Goal: Task Accomplishment & Management: Use online tool/utility

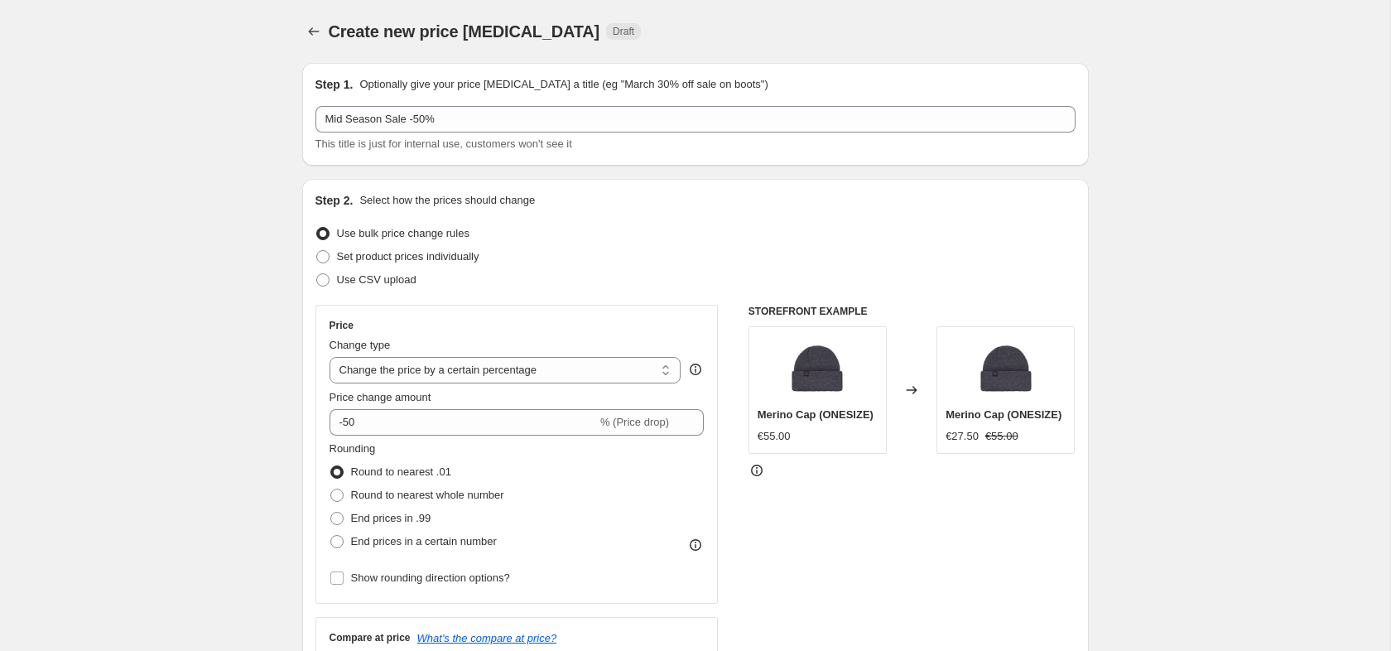
select select "percentage"
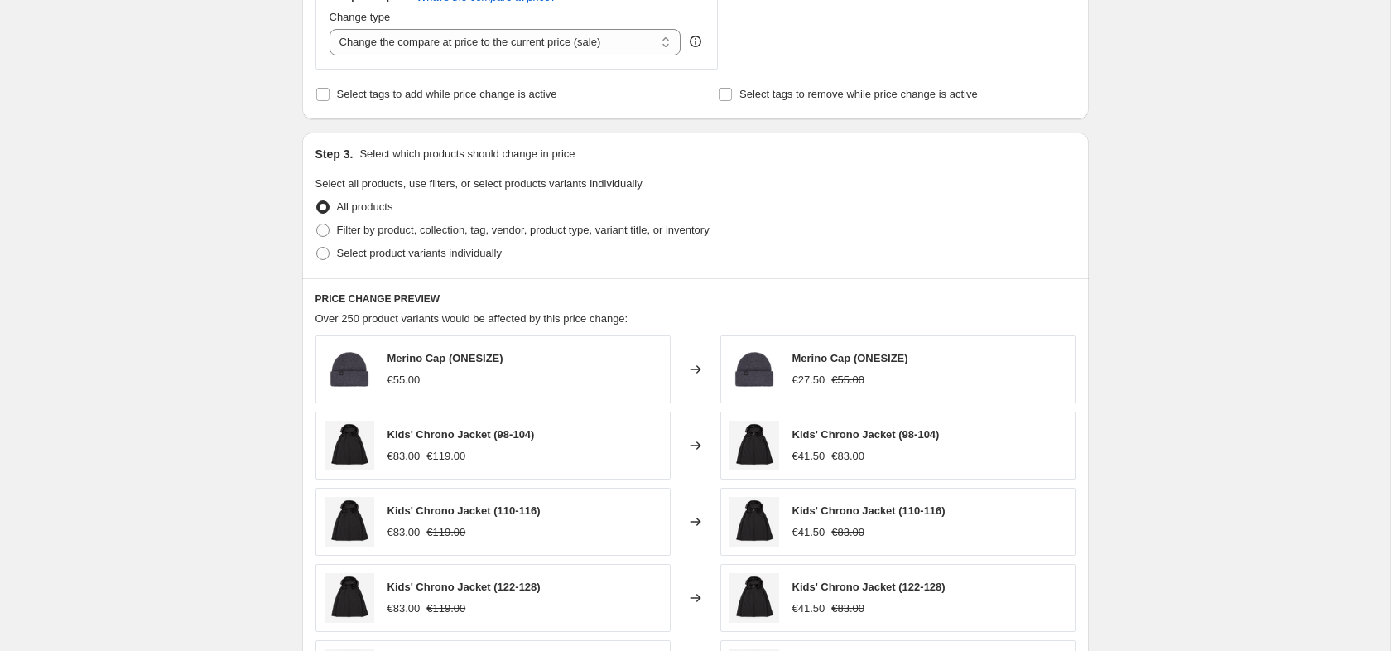
scroll to position [640, 0]
click at [383, 237] on span "Filter by product, collection, tag, vendor, product type, variant title, or inv…" at bounding box center [523, 230] width 373 height 12
click at [317, 225] on input "Filter by product, collection, tag, vendor, product type, variant title, or inv…" at bounding box center [316, 224] width 1 height 1
radio input "true"
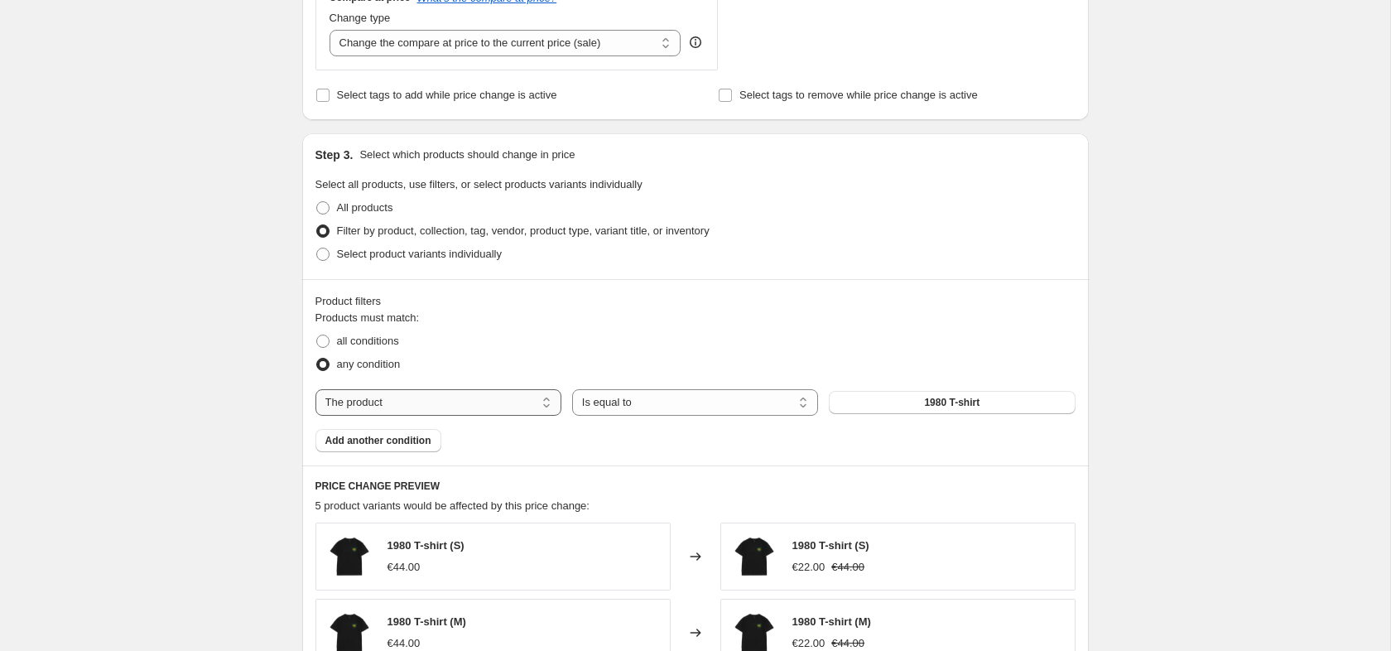
click at [418, 397] on select "The product The product's collection The product's tag The product's vendor The…" at bounding box center [438, 402] width 246 height 26
select select "tag"
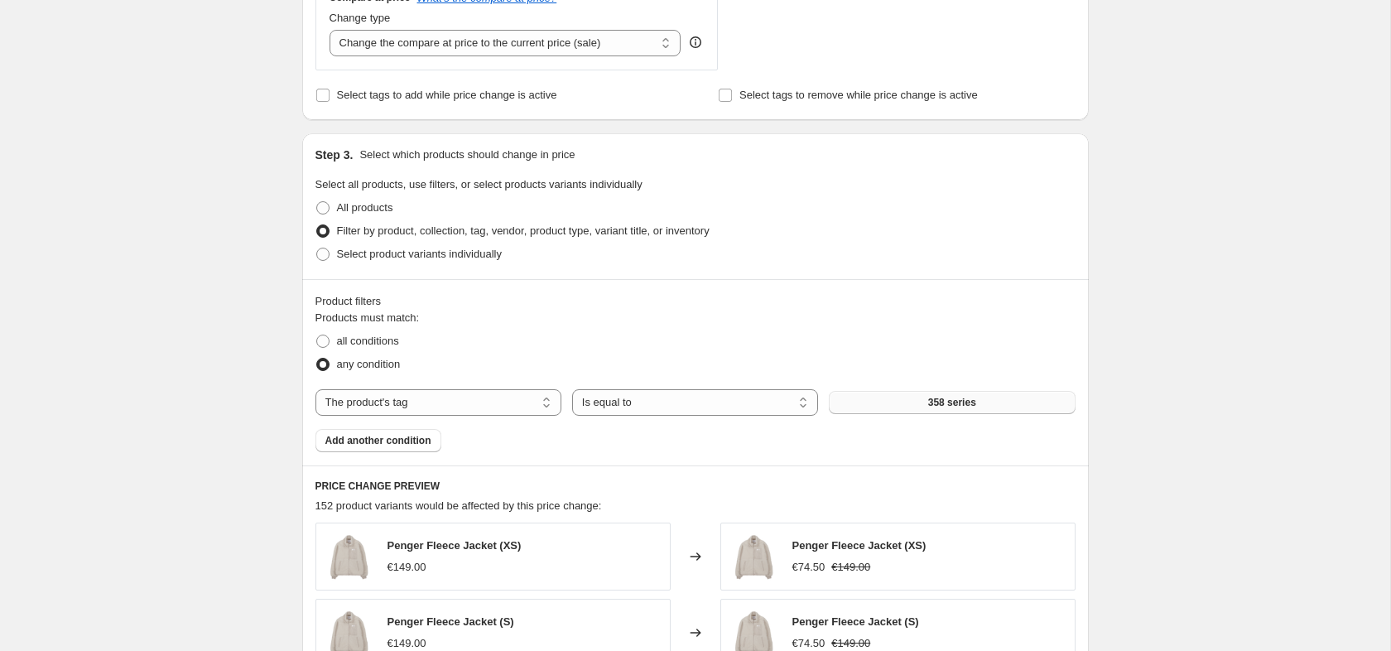
click at [930, 402] on span "358 series" at bounding box center [952, 402] width 48 height 13
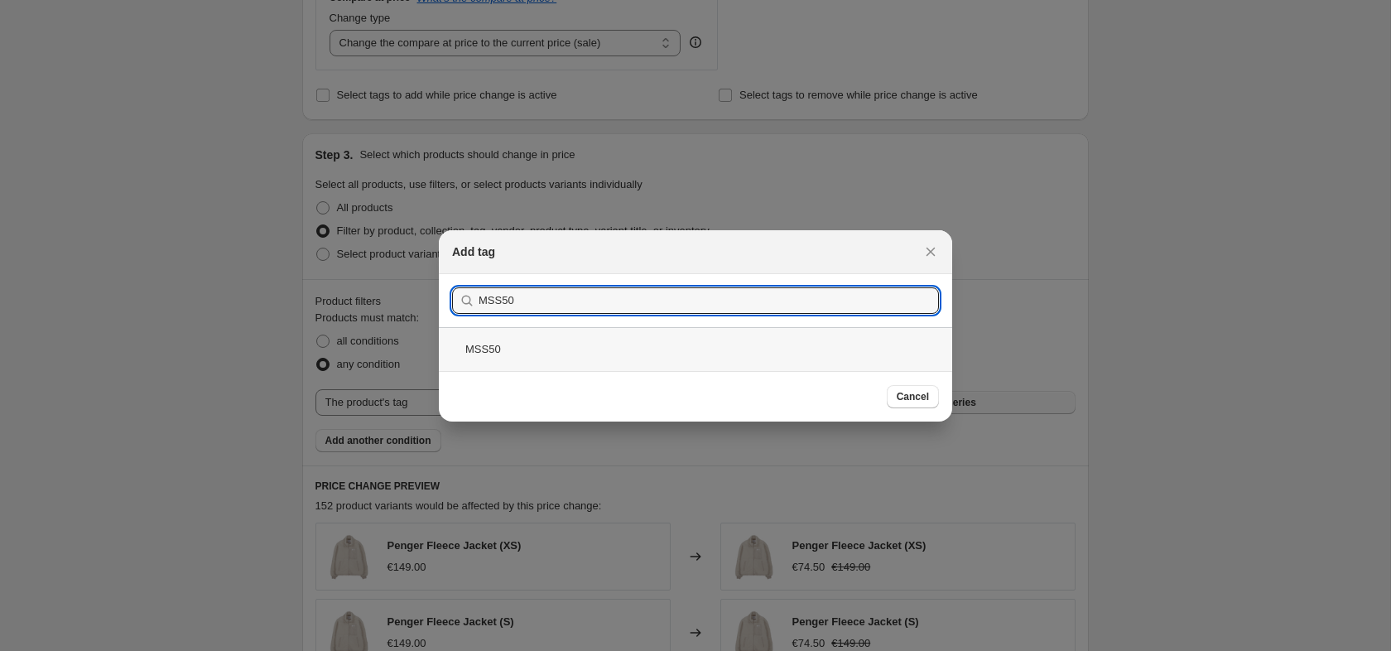
type input "MSS50"
click at [520, 354] on div "MSS50" at bounding box center [695, 349] width 513 height 44
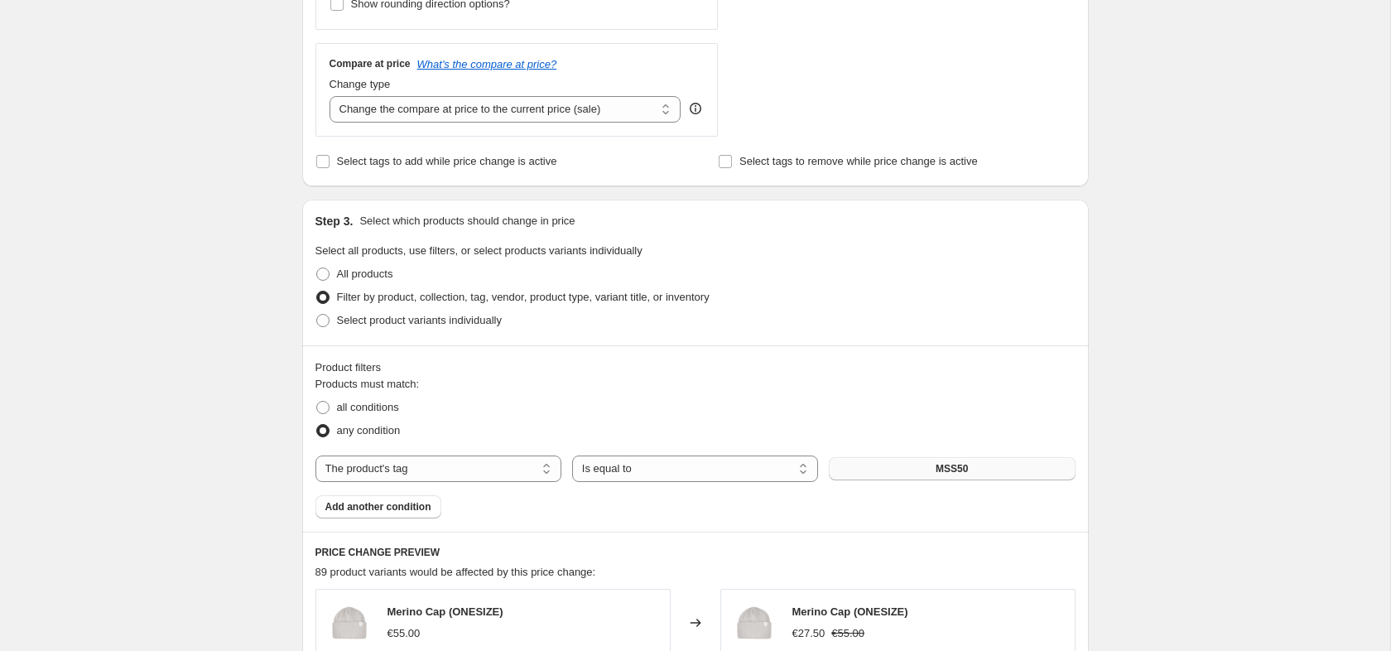
scroll to position [527, 0]
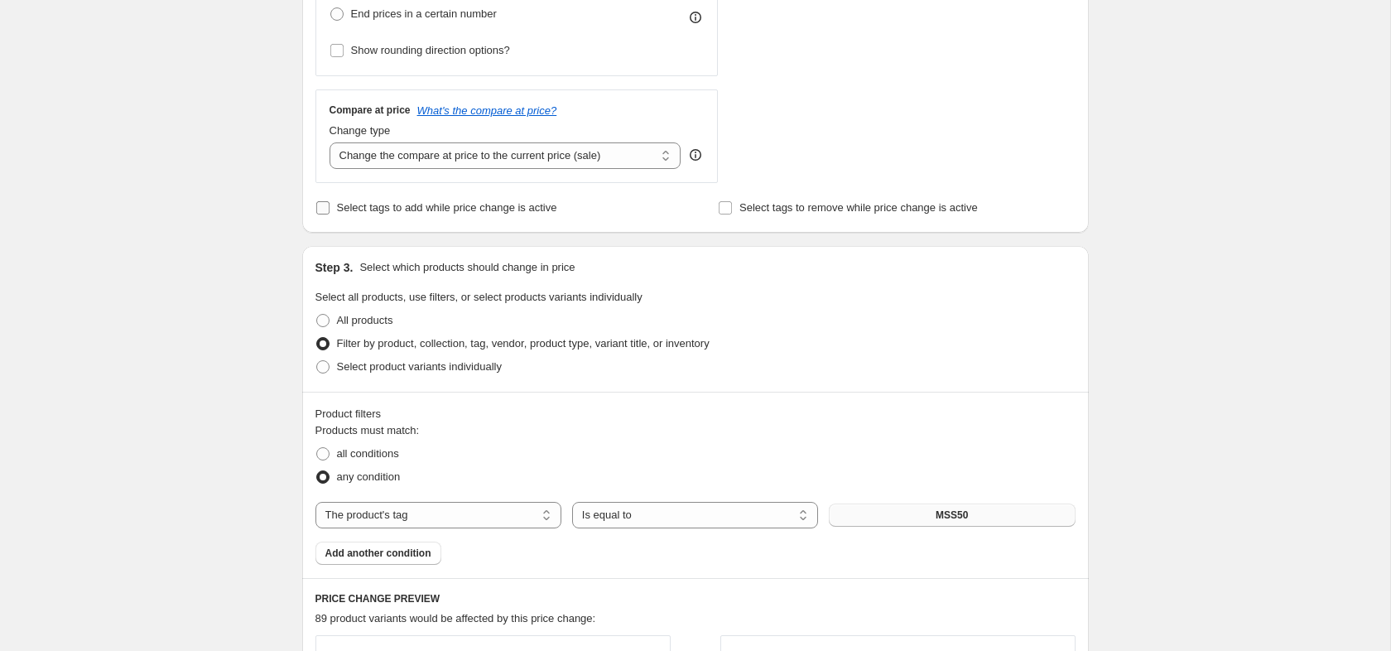
click at [350, 210] on span "Select tags to add while price change is active" at bounding box center [447, 207] width 220 height 12
click at [330, 210] on input "Select tags to add while price change is active" at bounding box center [322, 207] width 13 height 13
checkbox input "true"
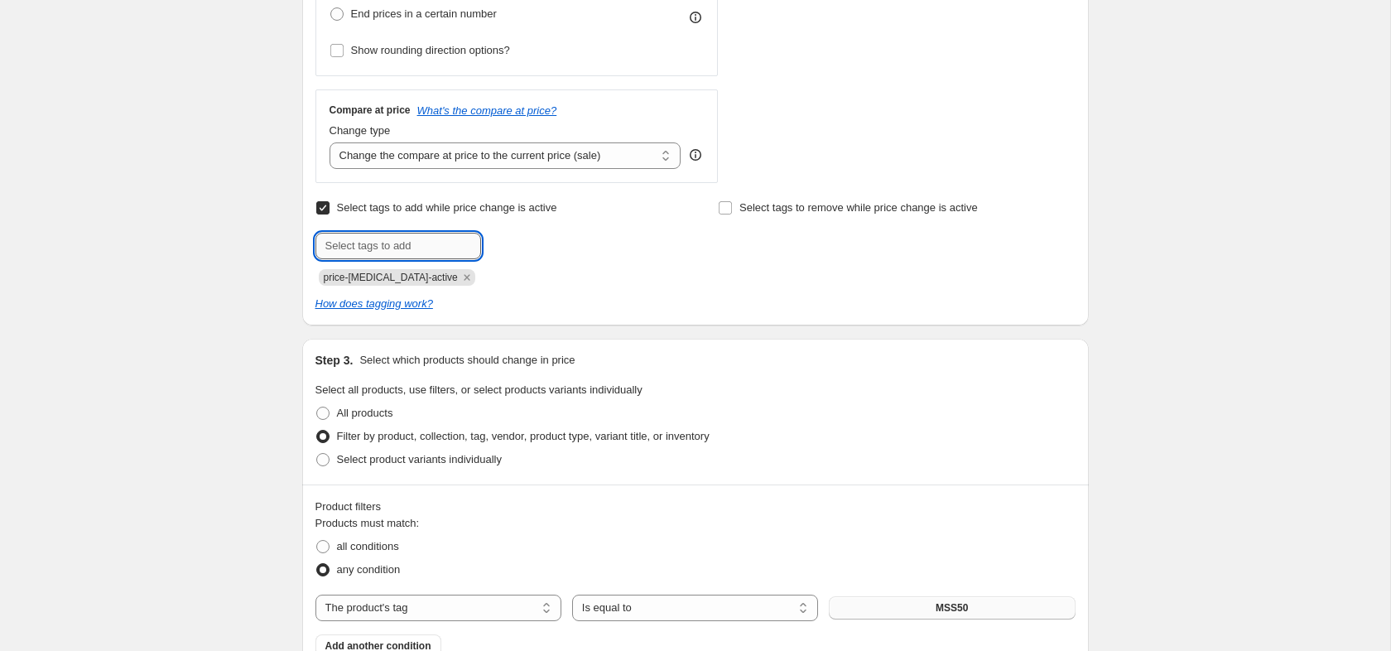
click at [371, 248] on input "text" at bounding box center [398, 246] width 166 height 26
click at [460, 277] on icon "Remove price-change-job-active" at bounding box center [467, 277] width 15 height 15
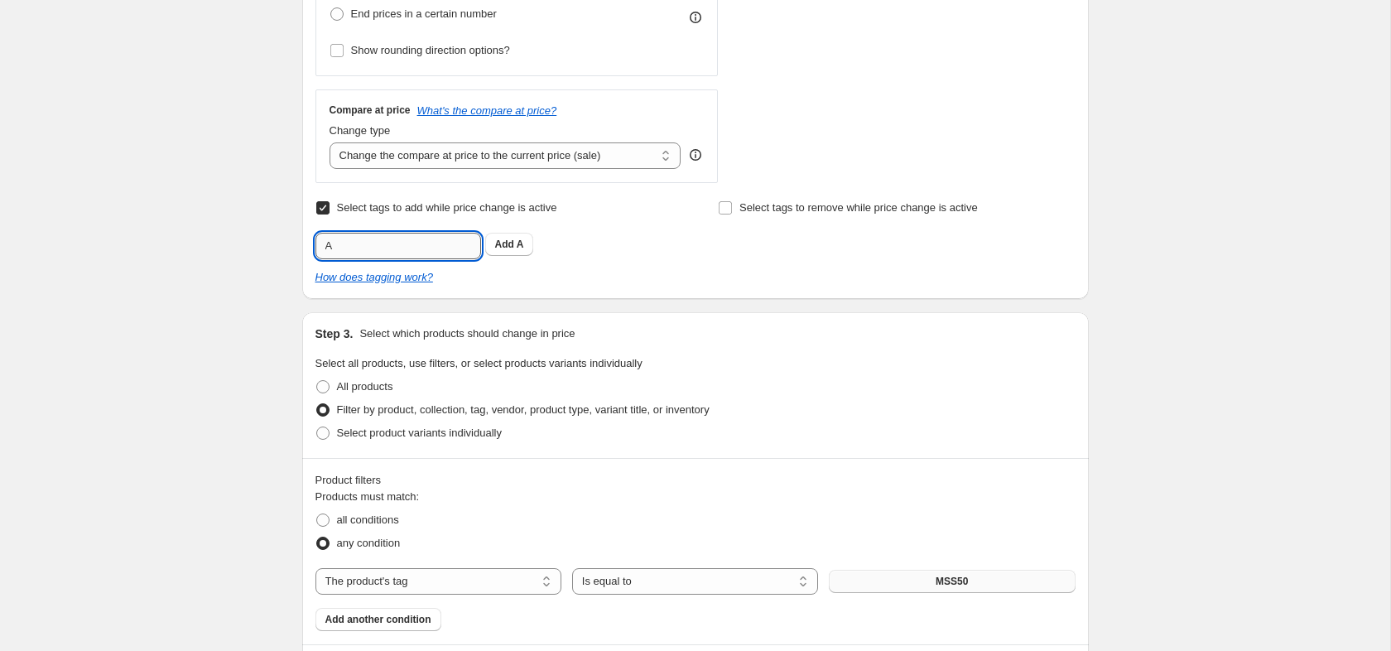
click at [382, 238] on input "A" at bounding box center [398, 246] width 166 height 26
type input "Archive"
click at [553, 243] on span "Archive" at bounding box center [535, 244] width 36 height 12
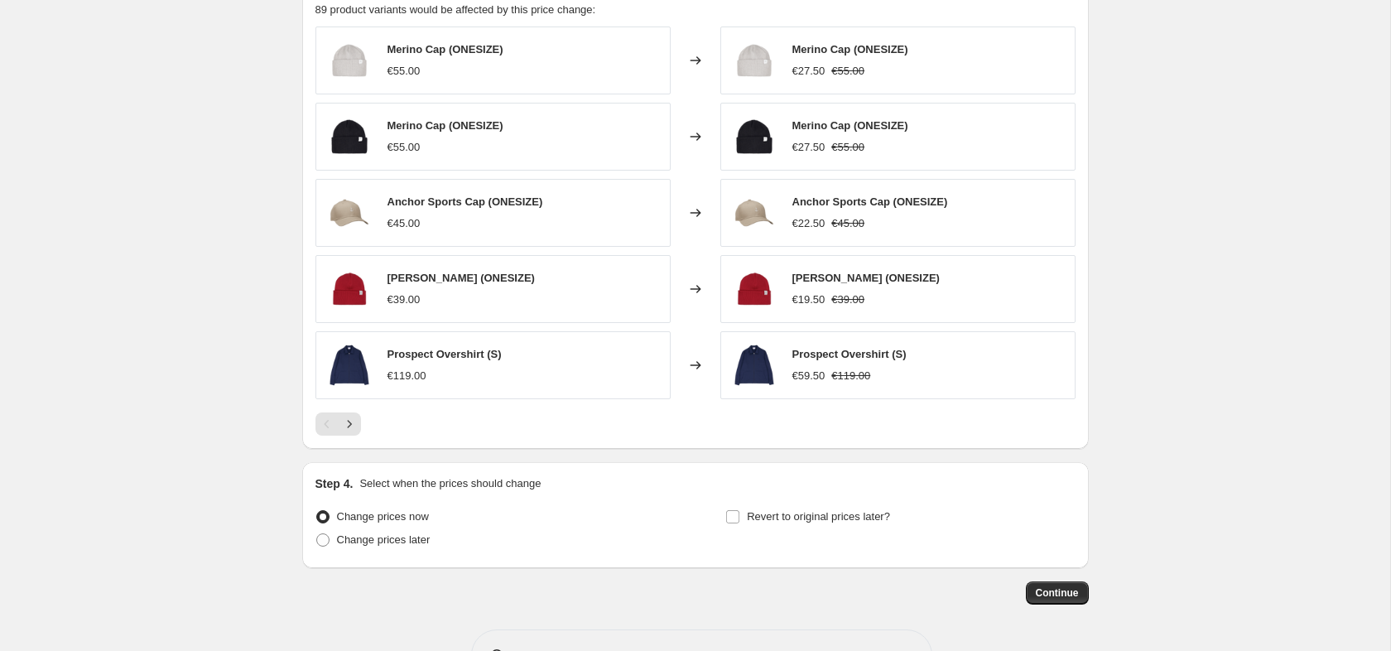
scroll to position [1284, 0]
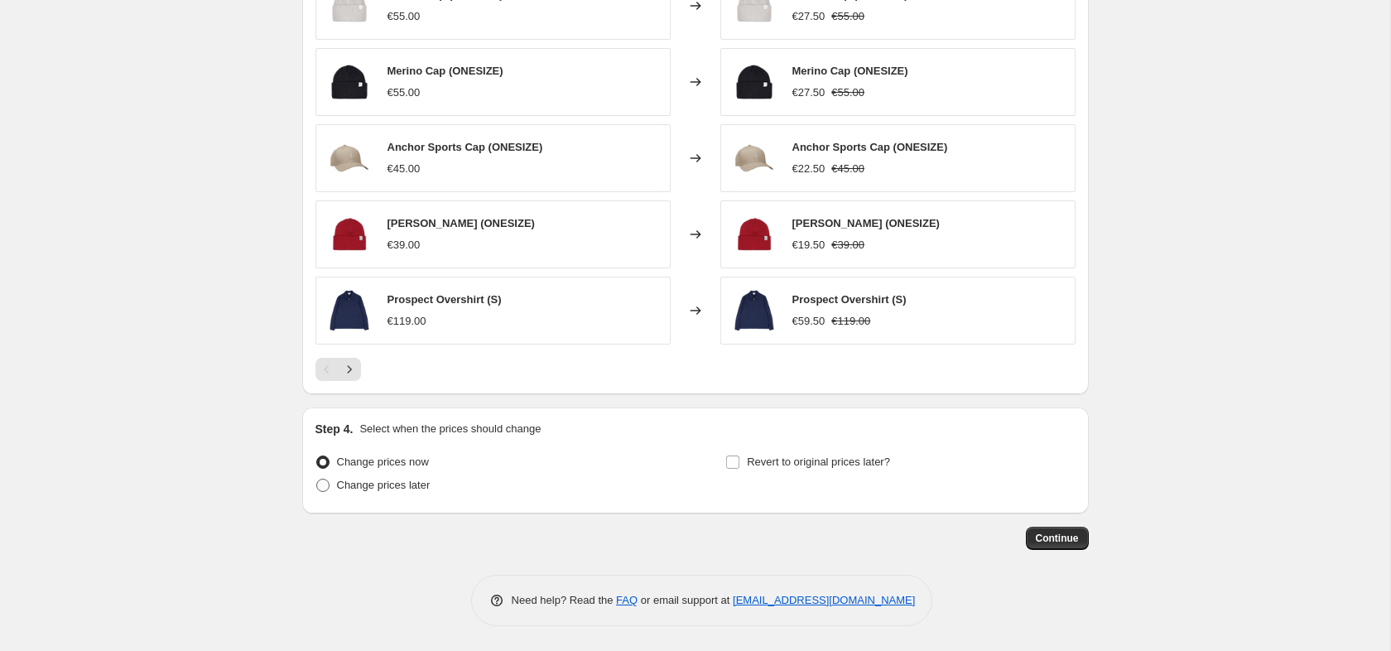
click at [360, 488] on span "Change prices later" at bounding box center [384, 485] width 94 height 12
click at [317, 479] on input "Change prices later" at bounding box center [316, 479] width 1 height 1
radio input "true"
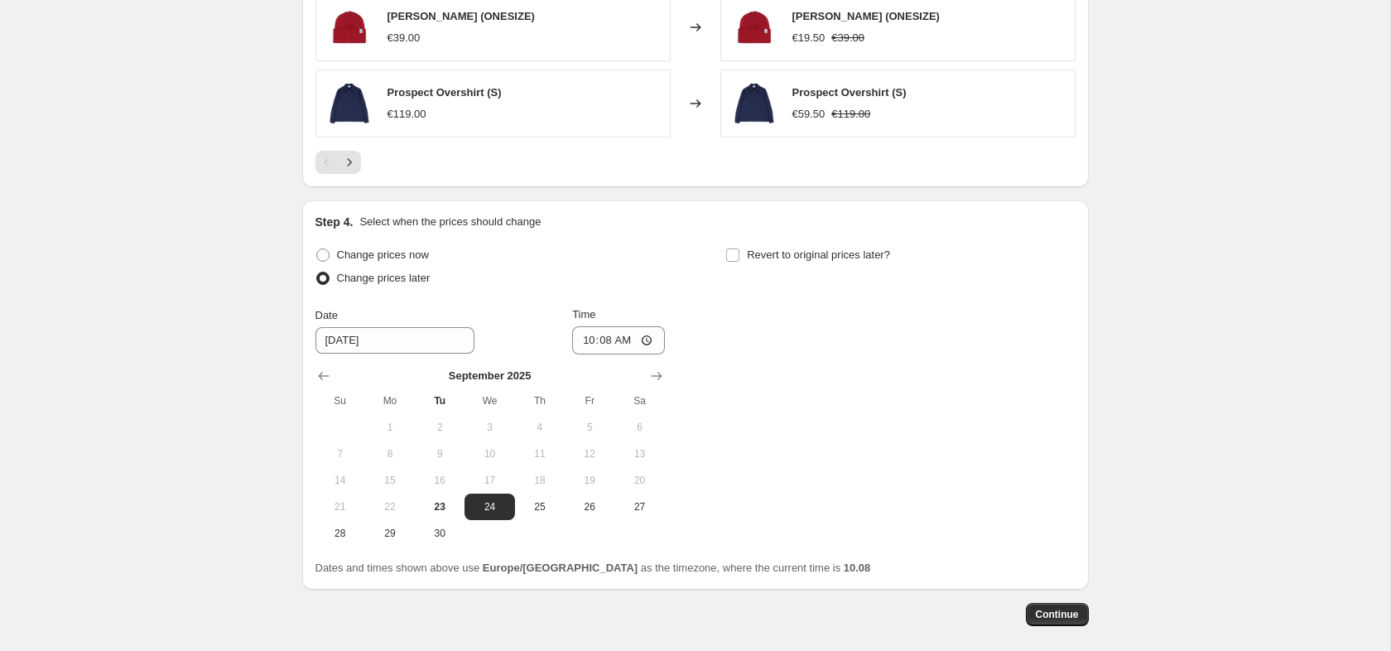
scroll to position [1500, 0]
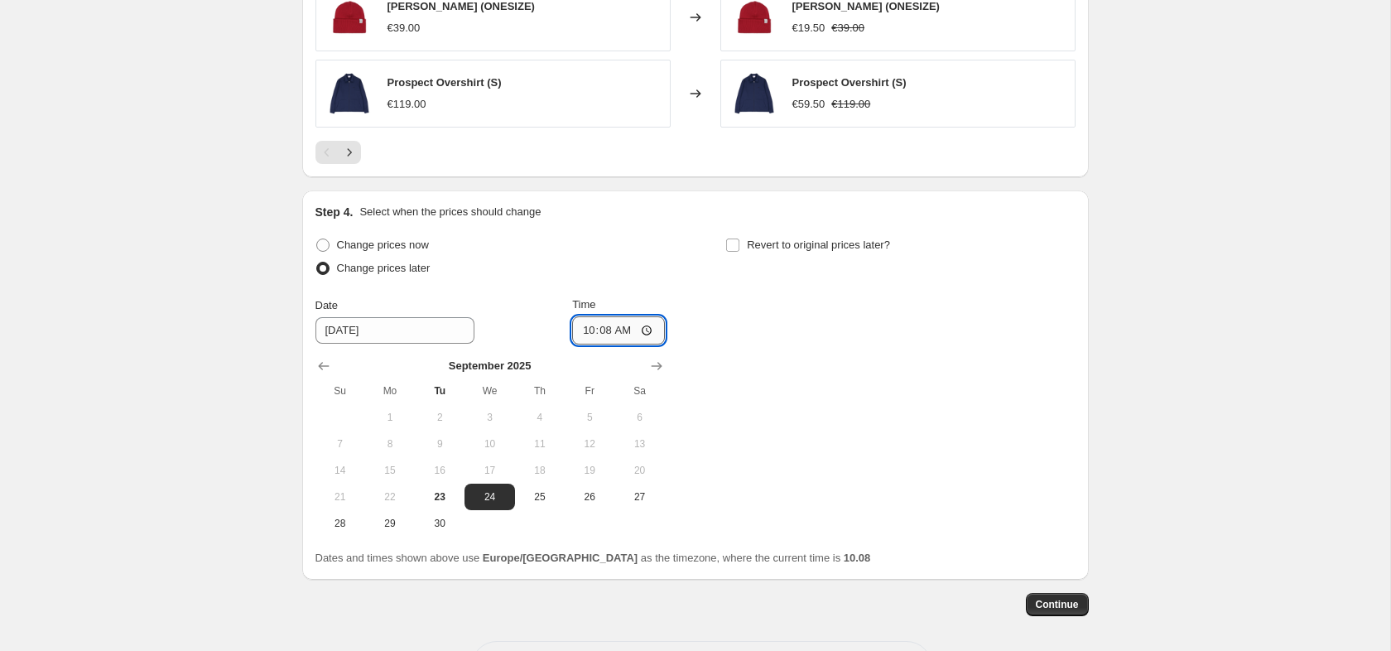
click at [600, 335] on input "10:08" at bounding box center [618, 330] width 93 height 28
type input "00:15"
click at [1012, 248] on div "Revert to original prices later?" at bounding box center [899, 259] width 349 height 50
click at [1051, 604] on span "Continue" at bounding box center [1057, 604] width 43 height 13
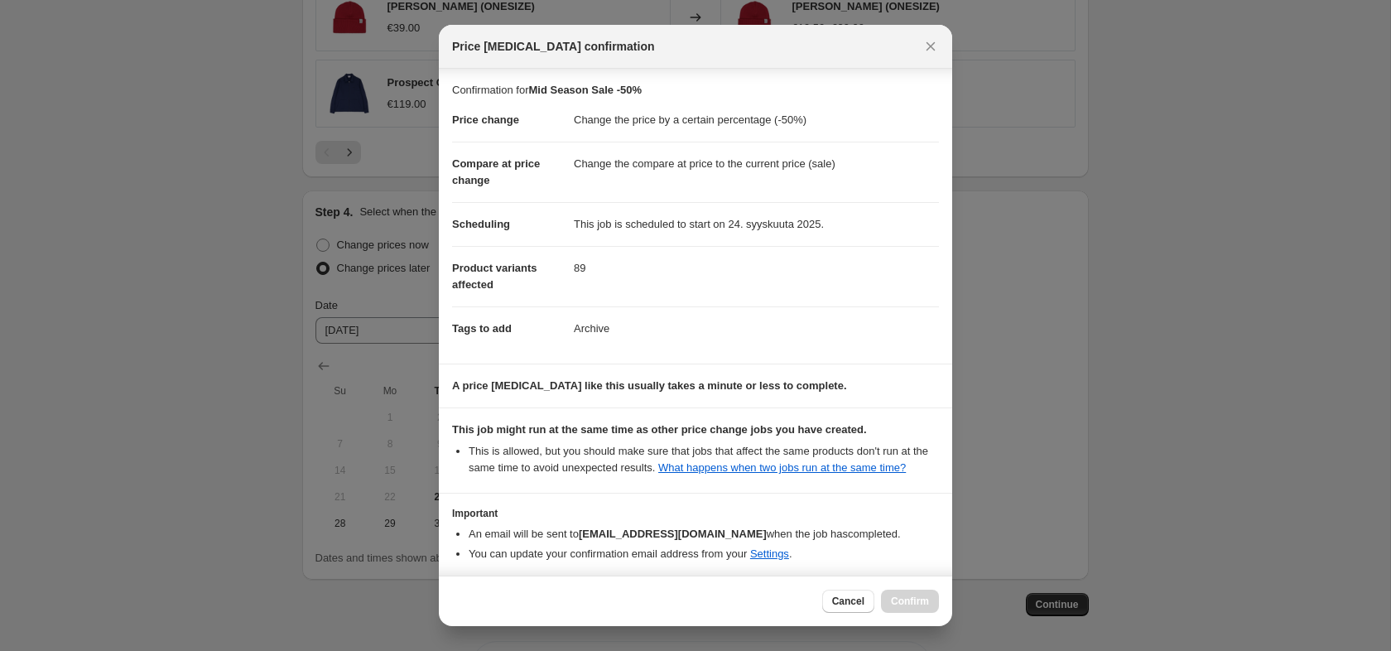
scroll to position [87, 0]
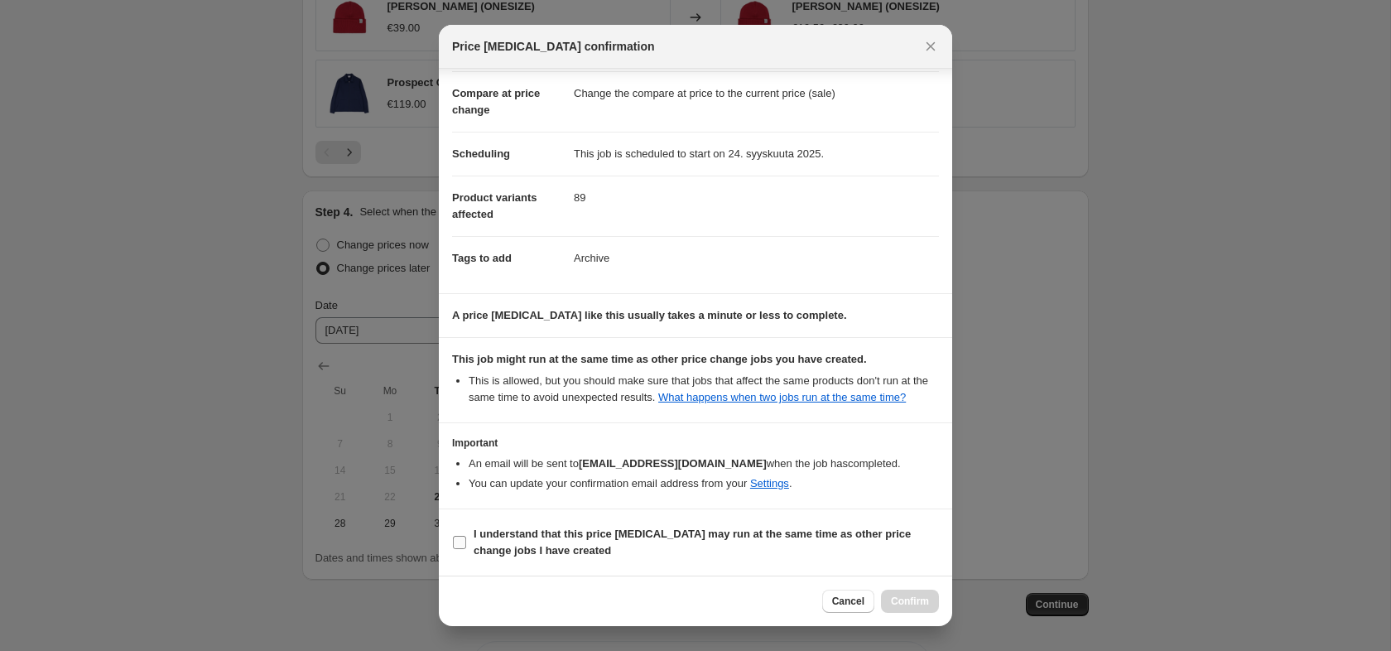
click at [472, 546] on label "I understand that this price [MEDICAL_DATA] may run at the same time as other p…" at bounding box center [695, 543] width 487 height 40
click at [466, 546] on input "I understand that this price [MEDICAL_DATA] may run at the same time as other p…" at bounding box center [459, 542] width 13 height 13
checkbox input "true"
click at [895, 601] on span "Confirm" at bounding box center [910, 601] width 38 height 13
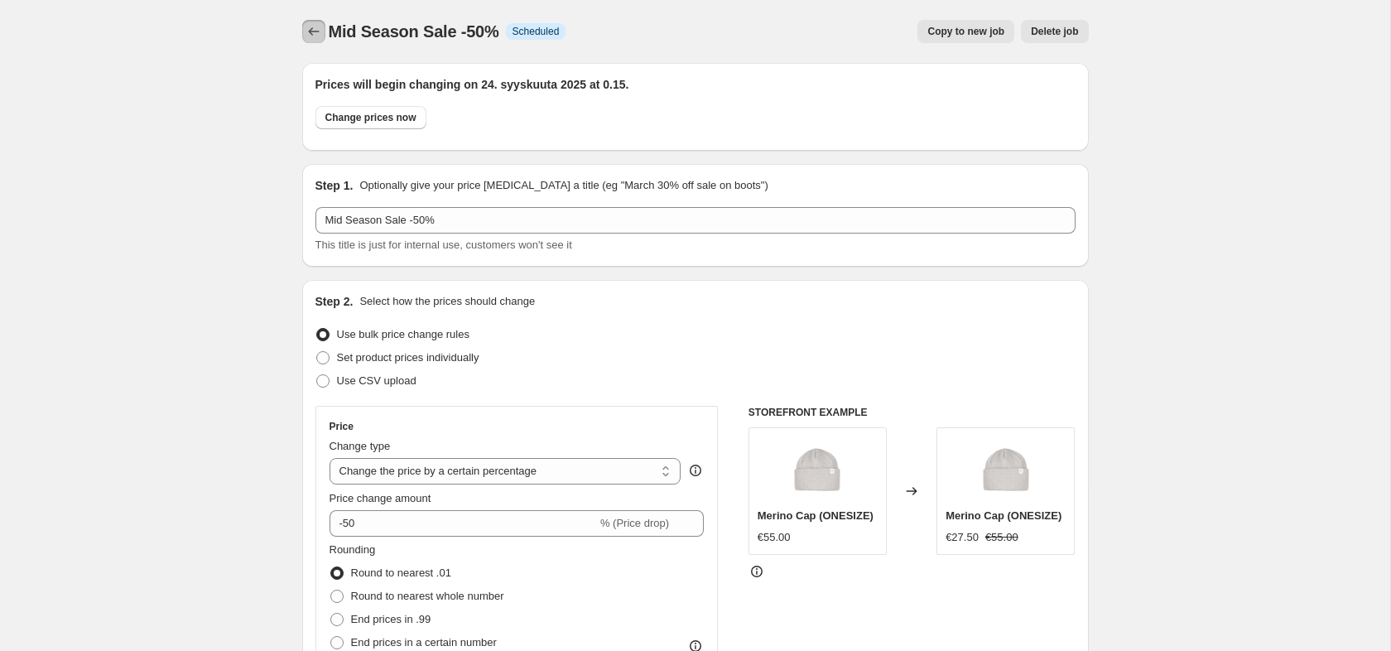
click at [312, 29] on icon "Price change jobs" at bounding box center [314, 31] width 17 height 17
